Goal: Task Accomplishment & Management: Manage account settings

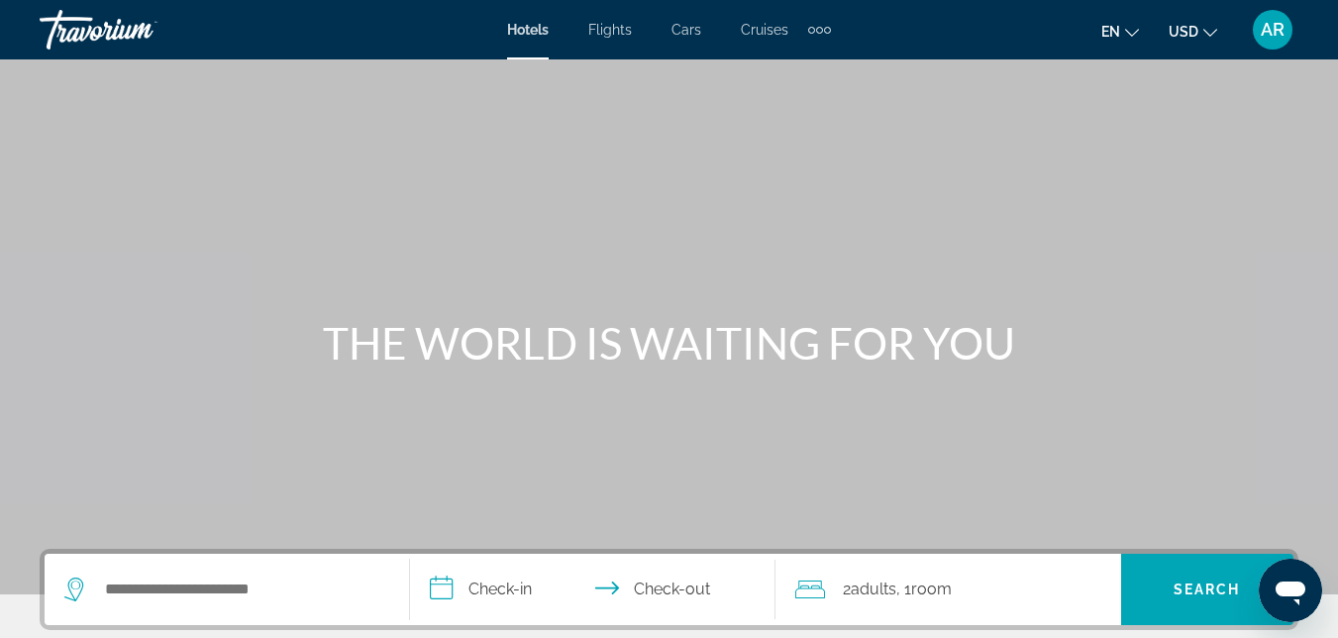
click at [1274, 20] on span "AR" at bounding box center [1273, 30] width 24 height 20
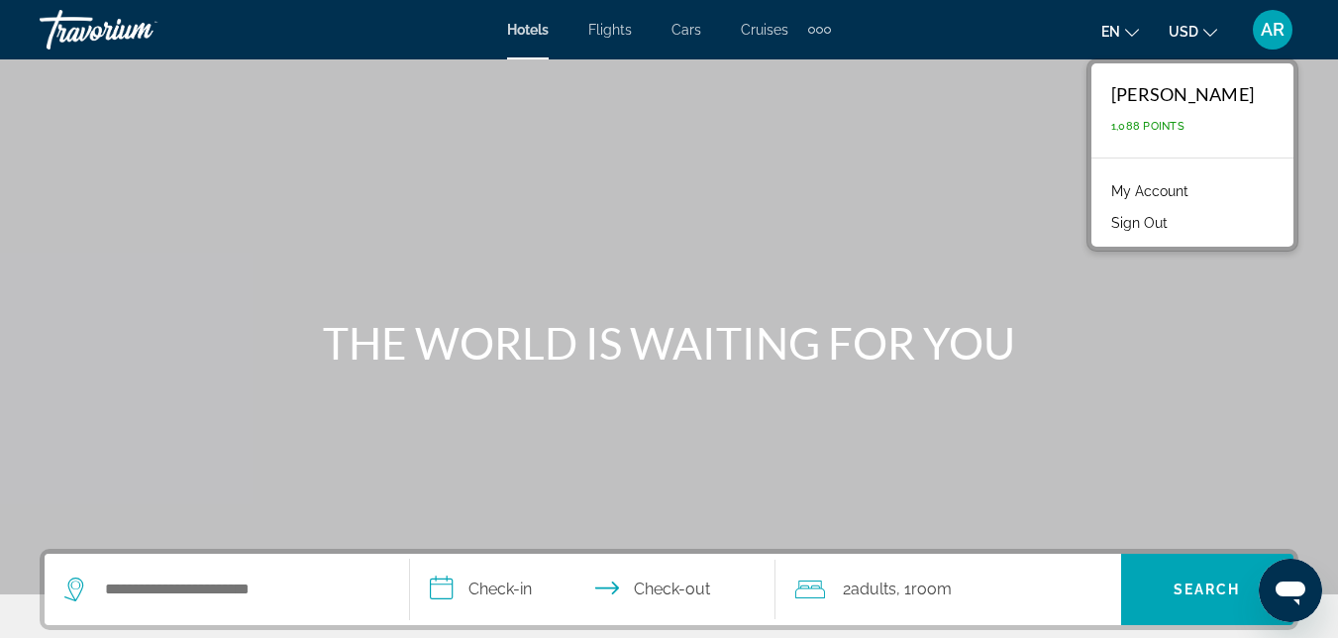
click at [1193, 192] on link "My Account" at bounding box center [1149, 191] width 97 height 26
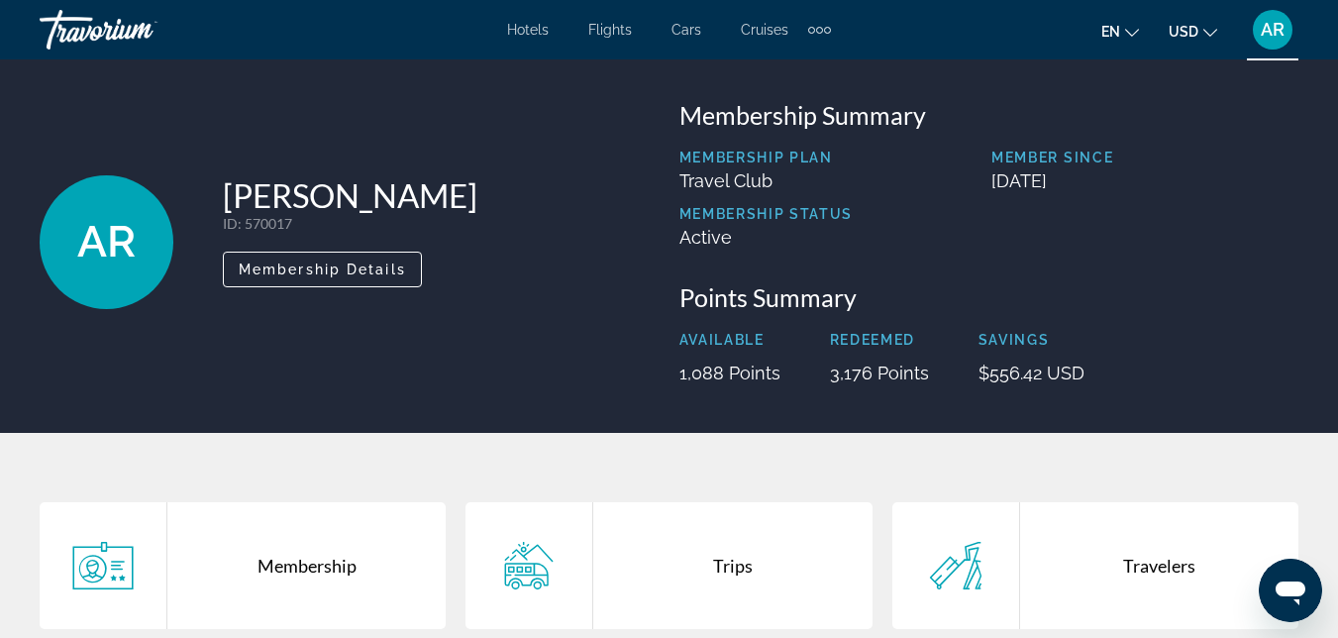
scroll to position [10, 0]
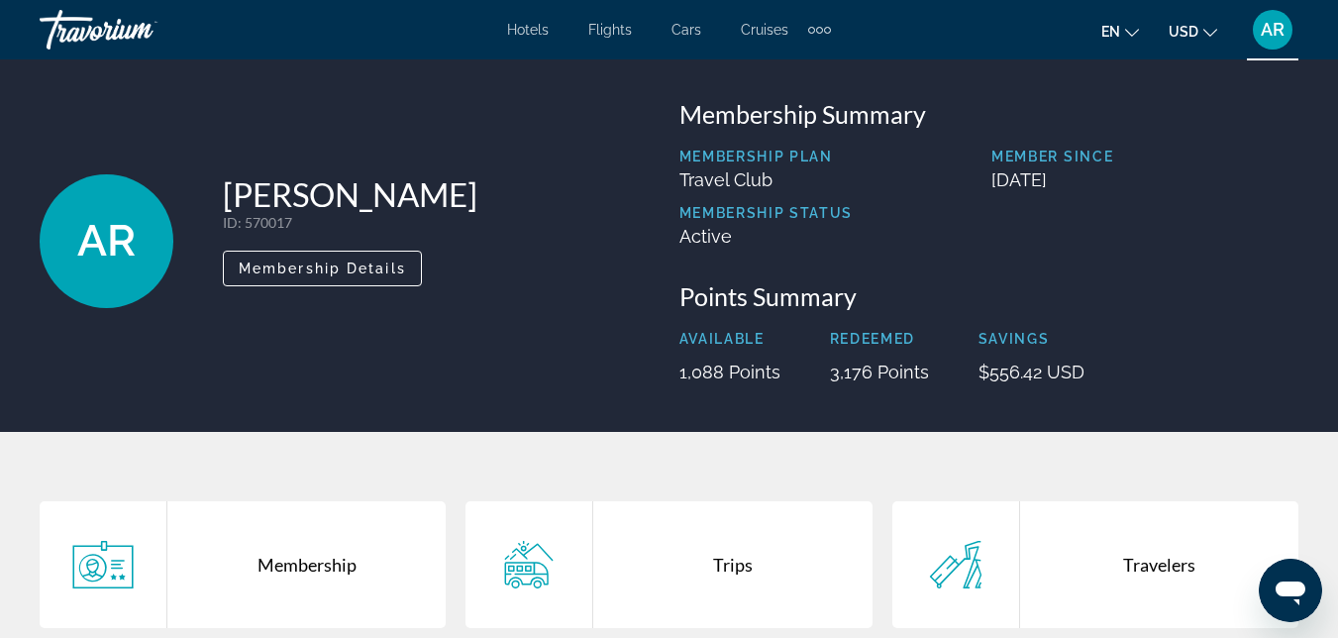
click at [1181, 559] on div "Travelers" at bounding box center [1159, 564] width 278 height 127
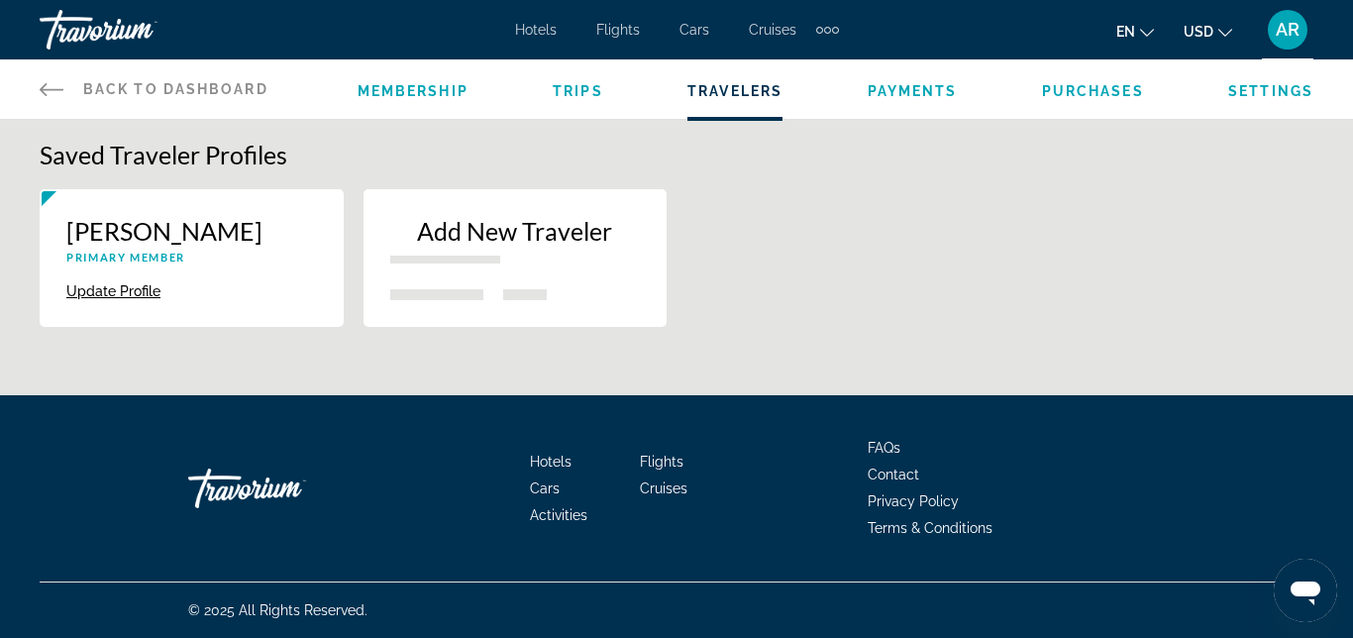
click at [460, 289] on div "New traveler" at bounding box center [436, 294] width 93 height 11
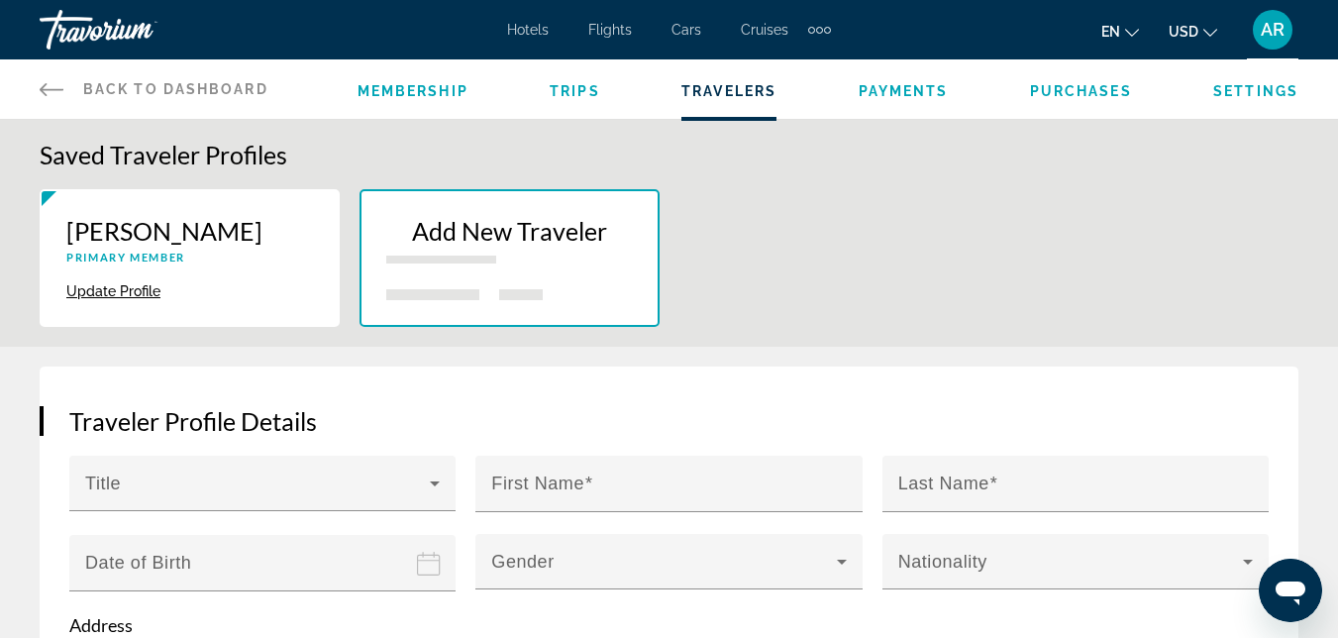
click at [41, 82] on icon "Main content" at bounding box center [52, 89] width 24 height 24
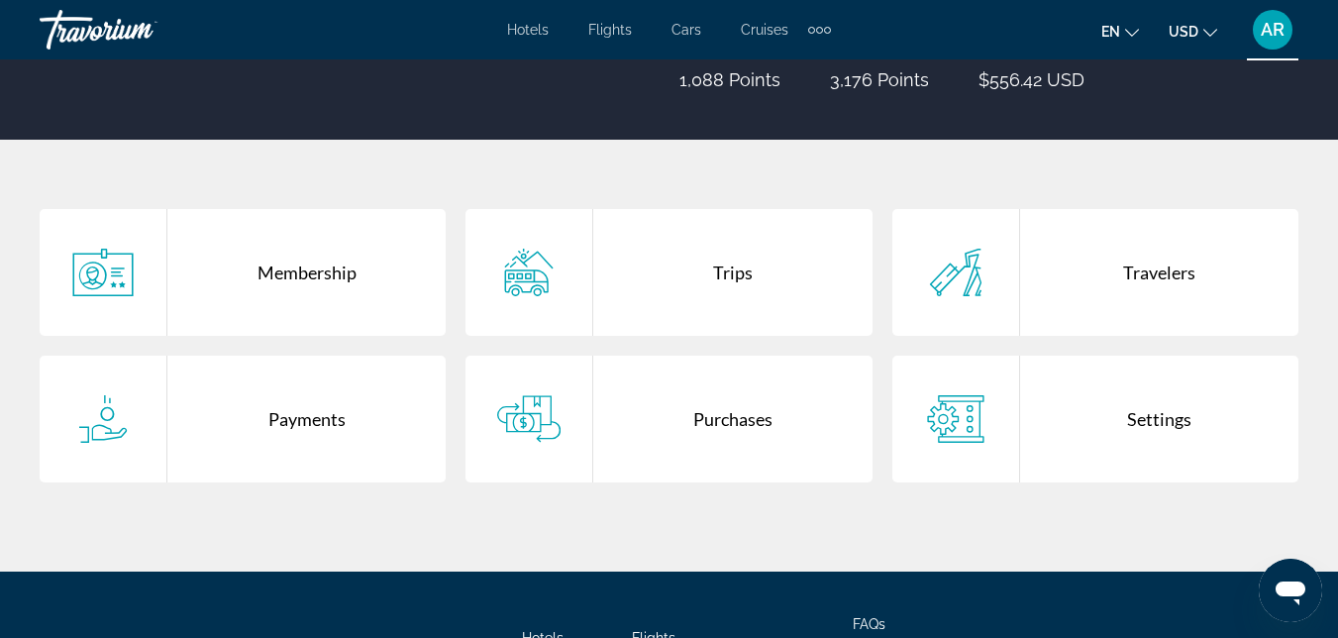
scroll to position [300, 0]
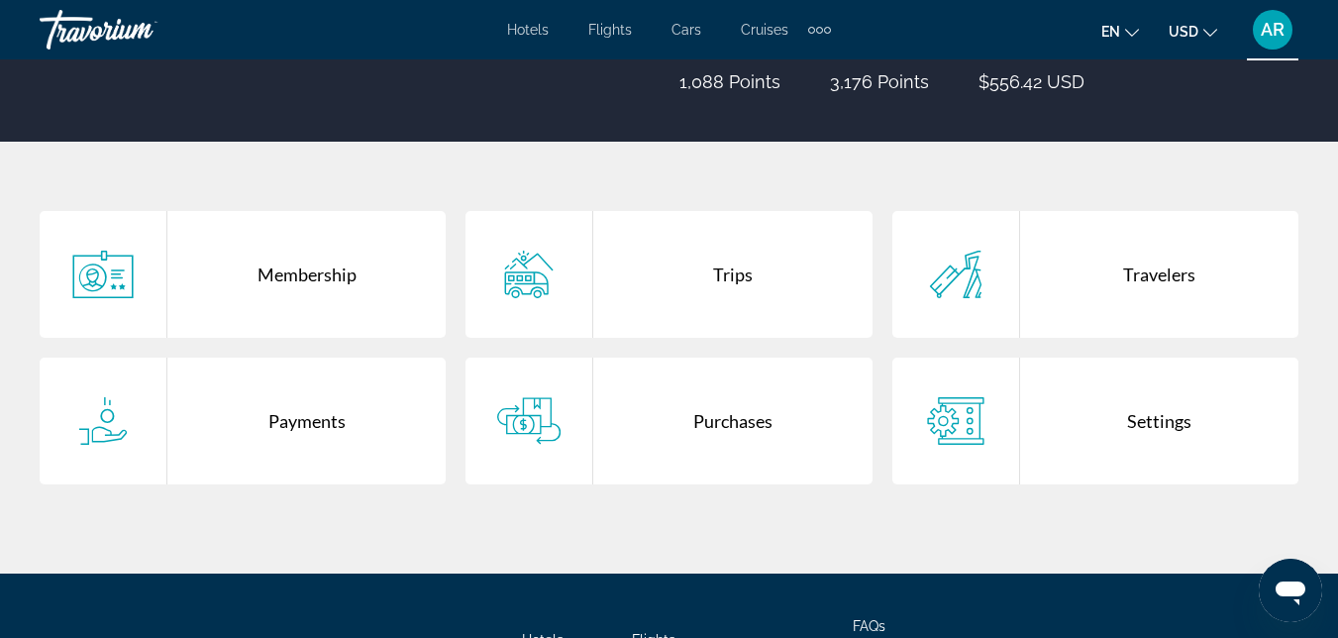
click at [1083, 286] on div "Travelers" at bounding box center [1159, 274] width 278 height 127
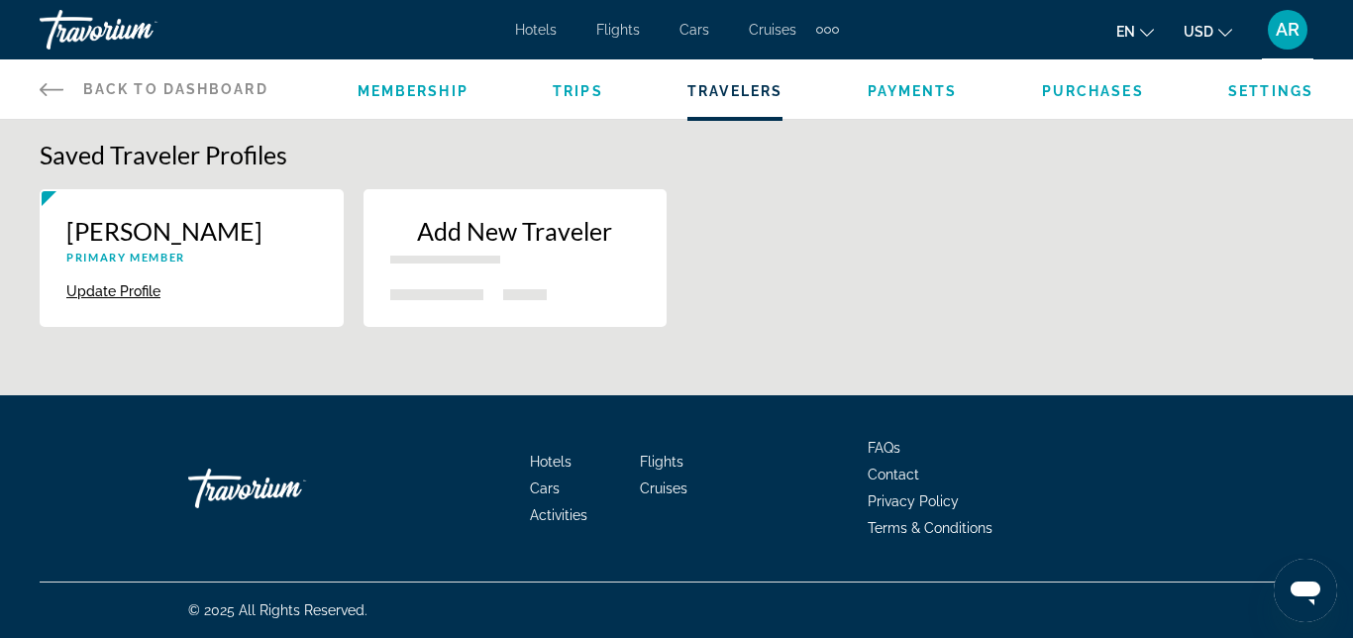
click at [401, 96] on span "Membership" at bounding box center [412, 91] width 111 height 16
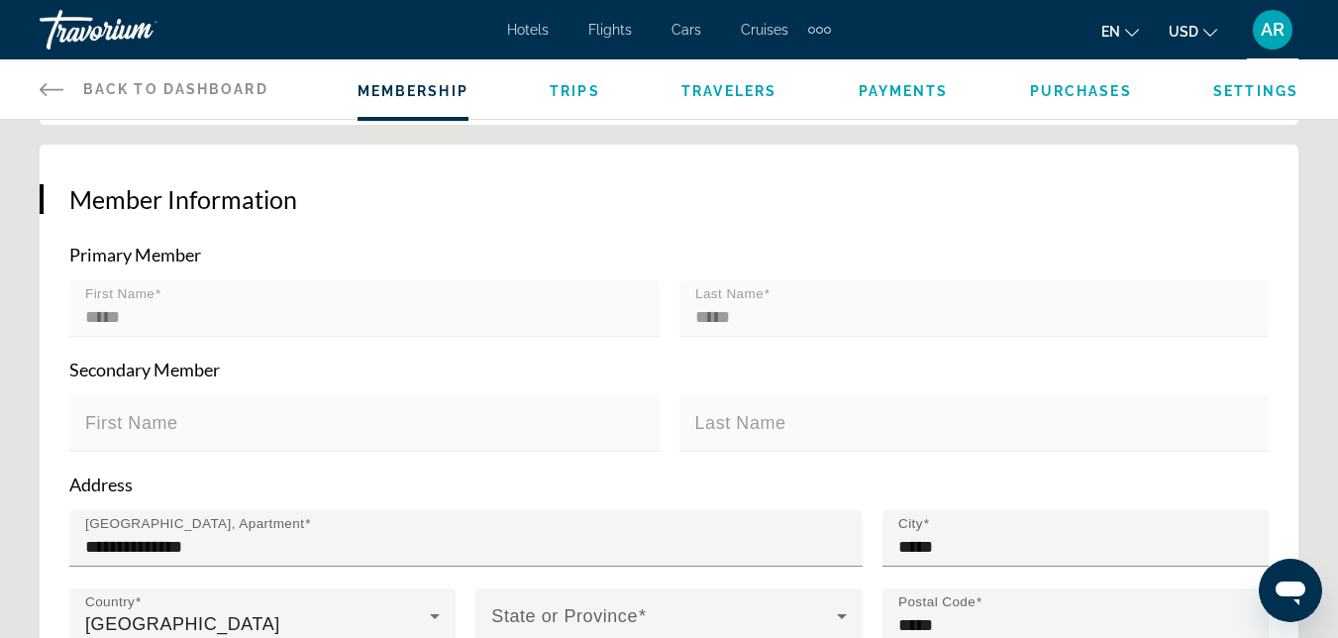
scroll to position [369, 0]
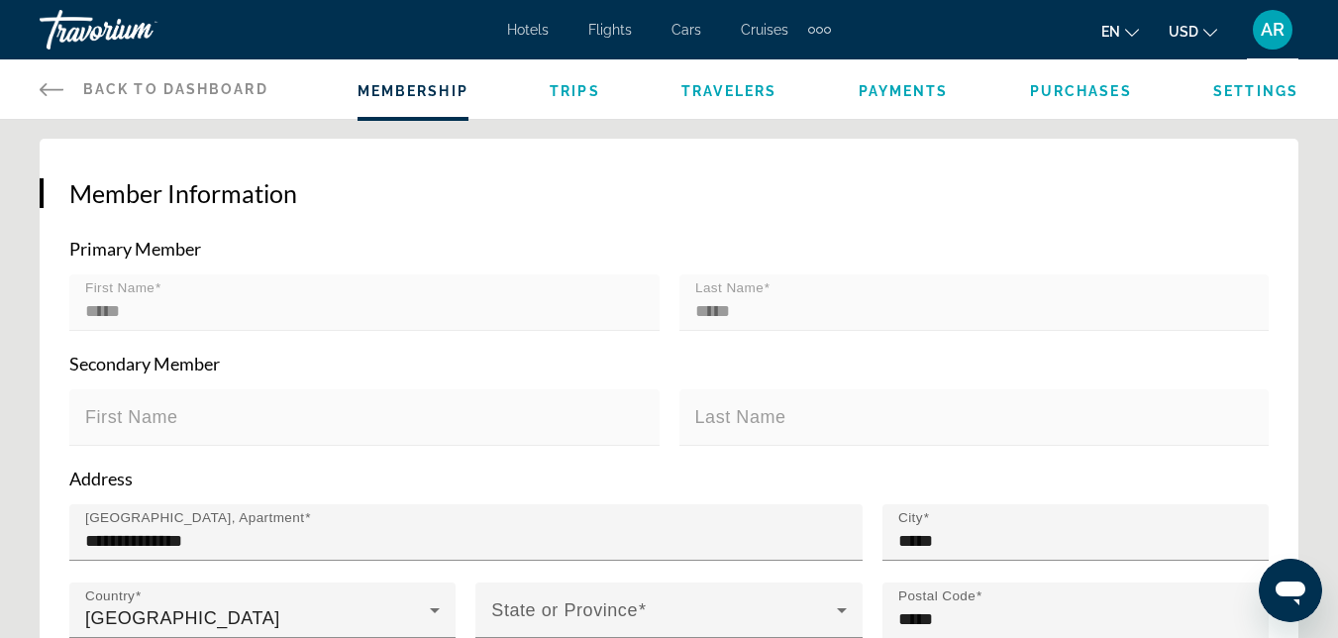
click at [702, 90] on span "Travelers" at bounding box center [728, 91] width 95 height 16
